Goal: Transaction & Acquisition: Purchase product/service

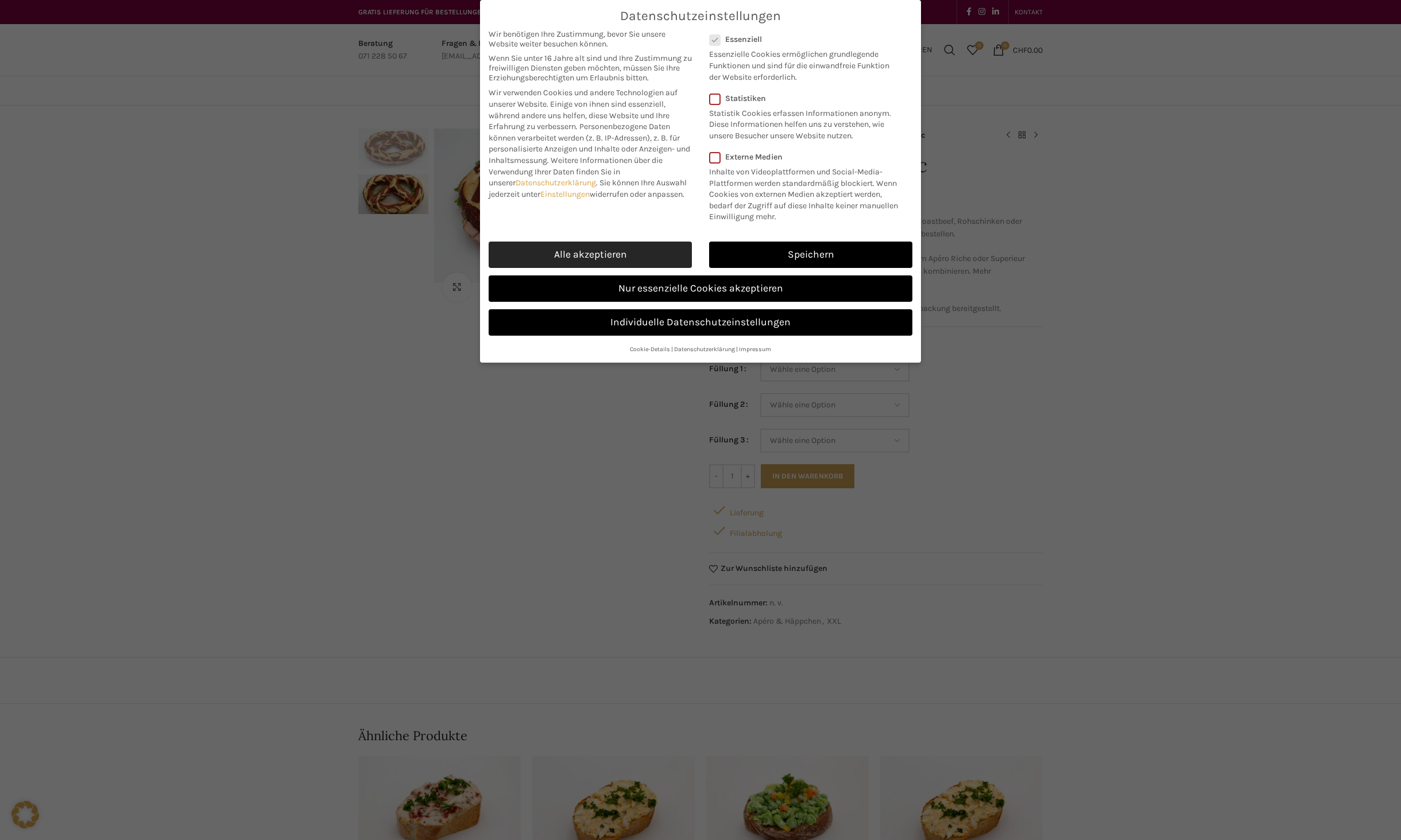
click at [585, 250] on link "Alle akzeptieren" at bounding box center [590, 255] width 203 height 26
checkbox input "true"
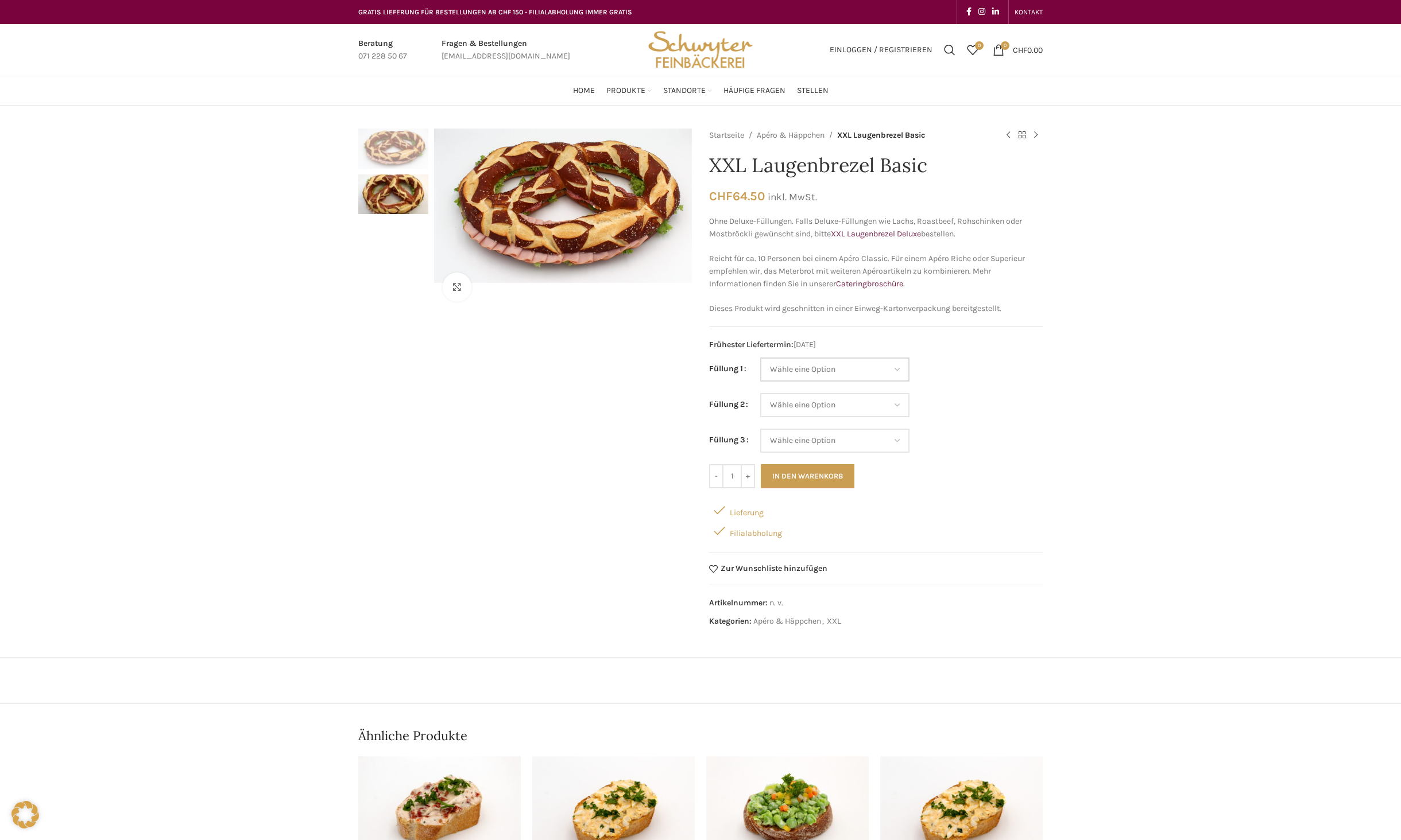
click at [836, 365] on select "Wähle eine Option Salami Schinken Fleischkäse Trutenschinken Appenzellerkäse Gr…" at bounding box center [835, 369] width 149 height 24
click at [760, 358] on select "Wähle eine Option Salami Schinken Fleischkäse Trutenschinken Appenzellerkäse Gr…" at bounding box center [835, 369] width 149 height 24
select select "Kräuterquark"
click at [775, 399] on select "Wähle eine Option Salami Schinken Fleischkäse Trutenschinken Appenzellerkäse Gr…" at bounding box center [835, 405] width 149 height 24
select select "Fleischkäse"
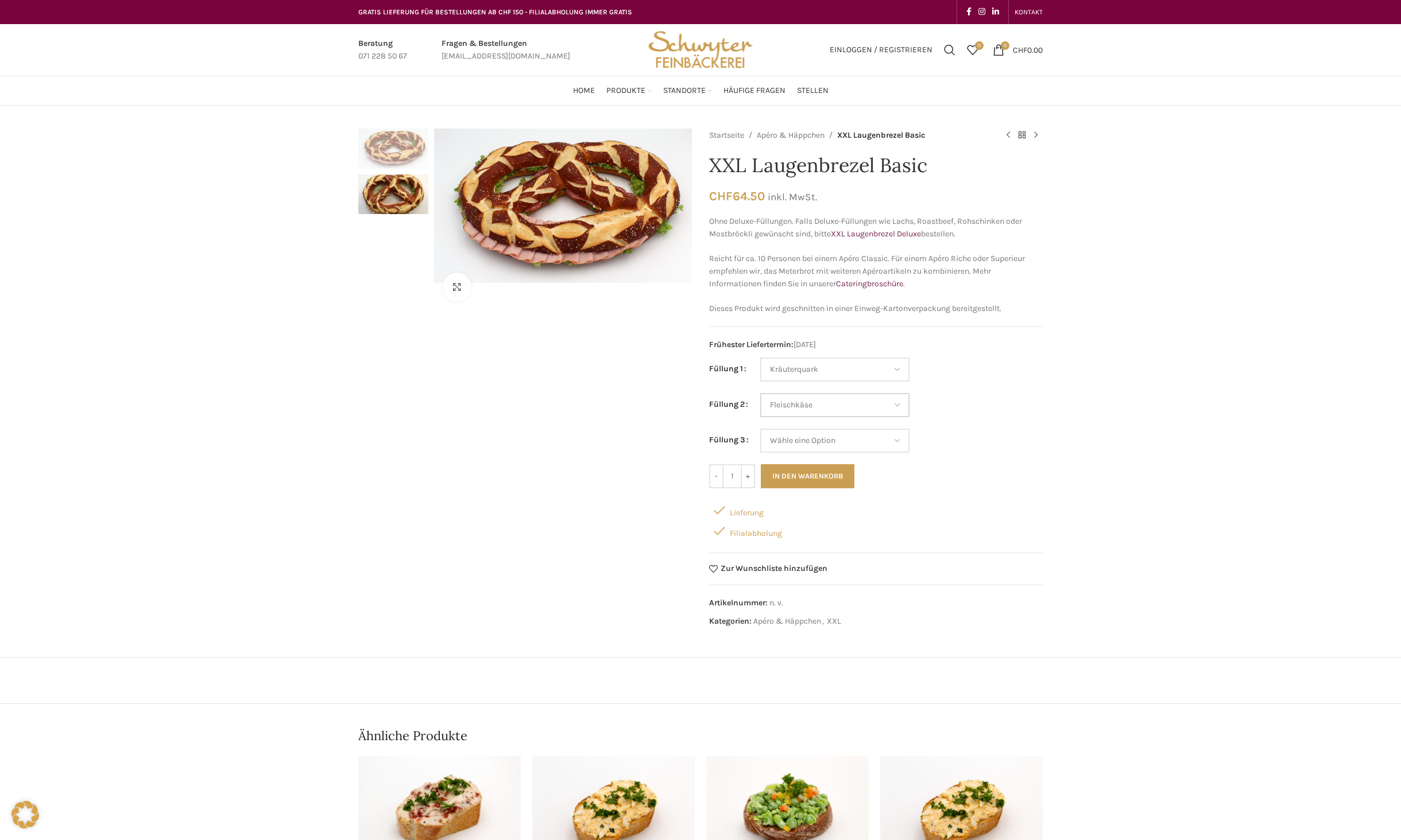
click at [760, 393] on select "Wähle eine Option Salami Schinken Fleischkäse Trutenschinken Appenzellerkäse Gr…" at bounding box center [835, 405] width 149 height 24
select select "Kräuterquark"
select select "Fleischkäse"
click at [808, 444] on select "Wähle eine Option Salami Schinken Fleischkäse Trutenschinken Appenzellerkäse Gr…" at bounding box center [835, 440] width 149 height 24
select select "Trutenschinken"
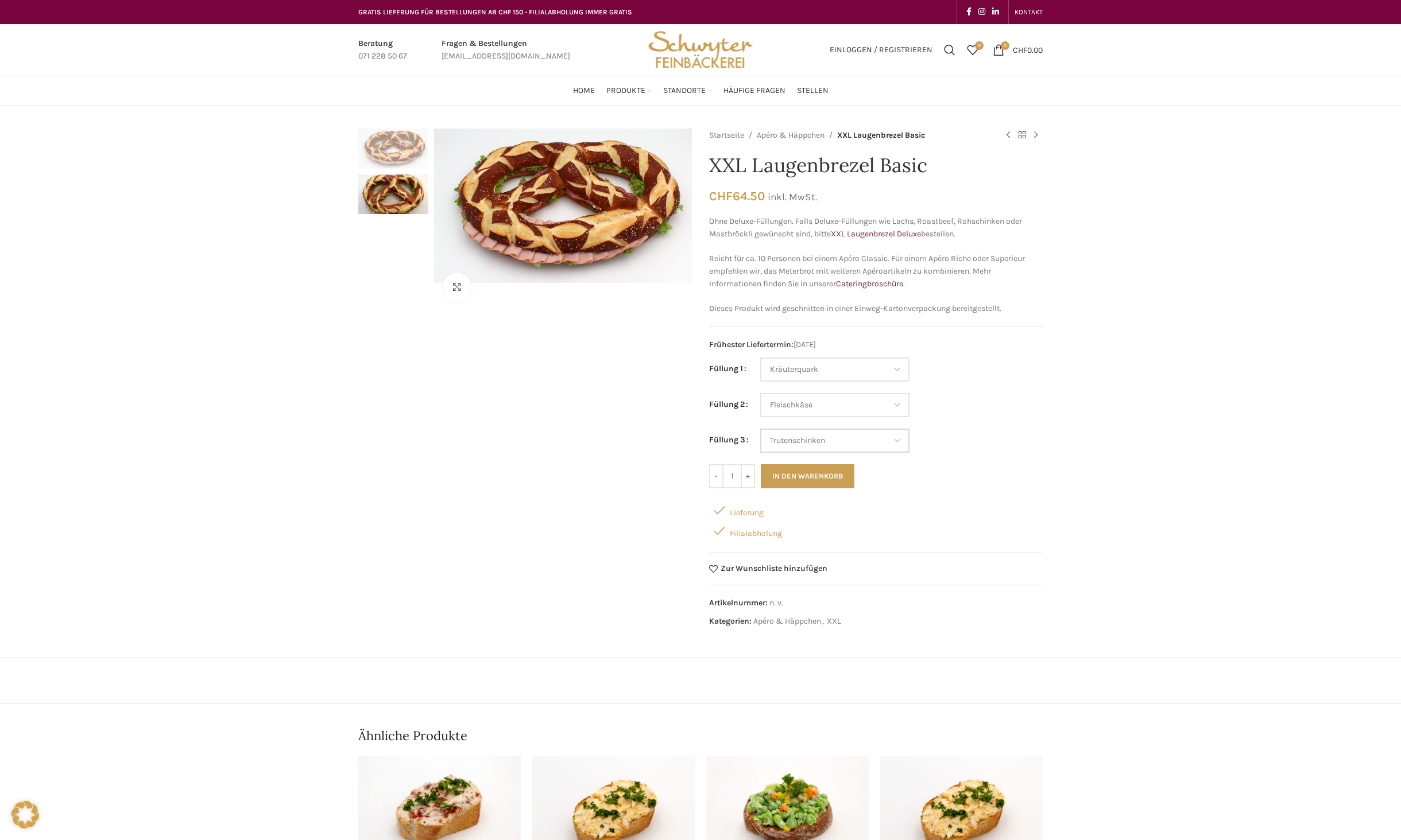
click at [760, 429] on select "Wähle eine Option Salami Schinken Fleischkäse Trutenschinken Appenzellerkäse Gr…" at bounding box center [835, 440] width 149 height 24
select select "Kräuterquark"
select select "Fleischkäse"
select select "Trutenschinken"
